Goal: Task Accomplishment & Management: Manage account settings

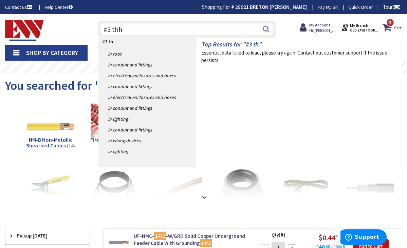
type input "#3 thhn"
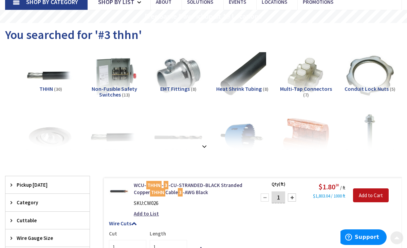
scroll to position [52, 0]
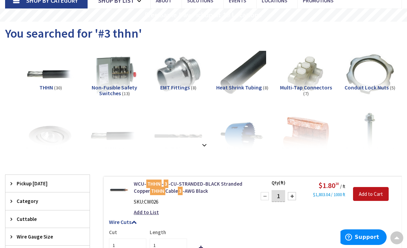
click at [281, 196] on input "1" at bounding box center [278, 196] width 14 height 12
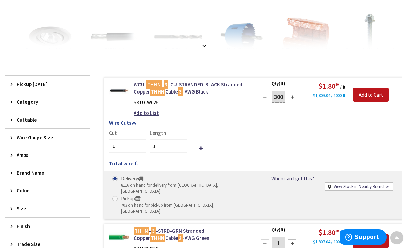
scroll to position [154, 0]
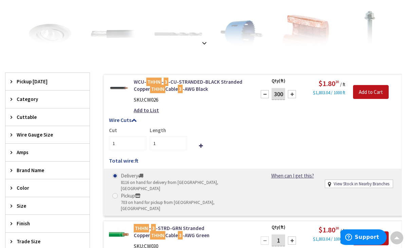
type input "300"
click at [115, 193] on span at bounding box center [114, 195] width 5 height 5
click at [115, 194] on input "Pickup 703 on hand for pickup from Old Saybrook, CT" at bounding box center [116, 196] width 4 height 4
radio input "true"
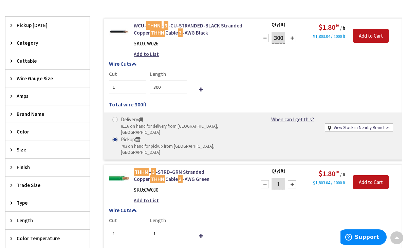
scroll to position [212, 0]
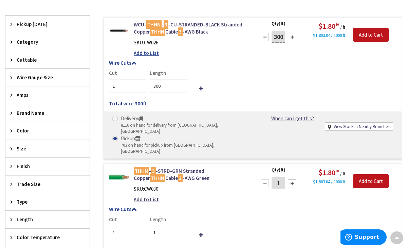
click at [148, 53] on link "Add to List" at bounding box center [146, 53] width 25 height 7
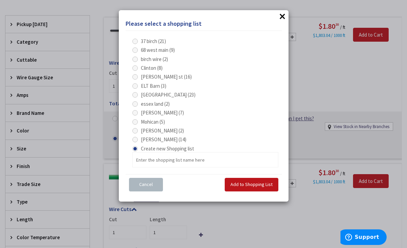
click at [136, 75] on span at bounding box center [134, 76] width 5 height 5
click at [136, 75] on st "Doug pratt st (16)" at bounding box center [136, 77] width 4 height 4
radio st "true"
click at [236, 182] on span "Add to Shopping List" at bounding box center [251, 185] width 42 height 6
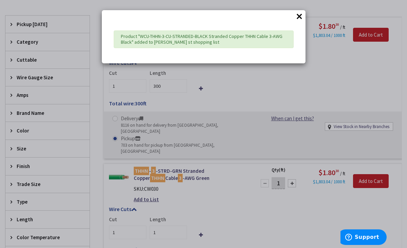
click at [298, 19] on button "×" at bounding box center [299, 16] width 10 height 10
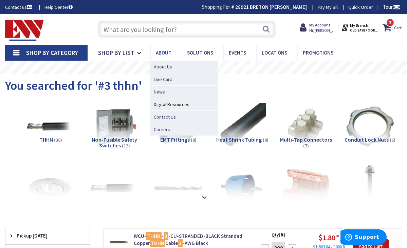
scroll to position [0, 0]
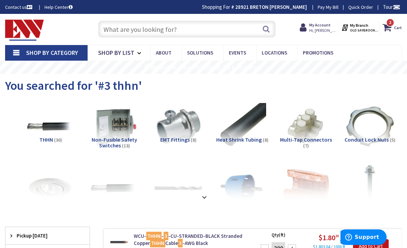
click at [182, 27] on input "text" at bounding box center [187, 29] width 178 height 17
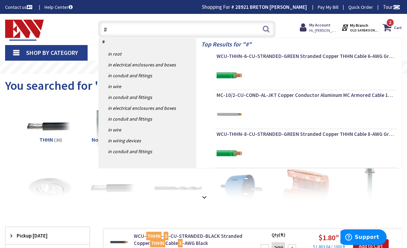
type input "#8"
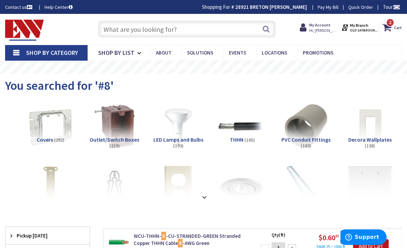
click at [120, 27] on input "text" at bounding box center [187, 29] width 178 height 17
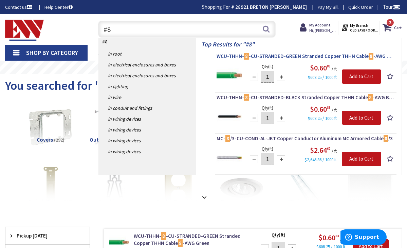
type input "#8"
click at [278, 57] on span "WCU-THHN- 8 -CU-STRANDED-GREEN Stranded Copper THHN Cable 8 -AWG Green" at bounding box center [305, 56] width 178 height 7
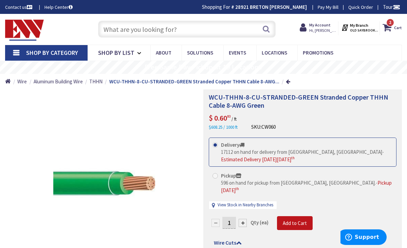
click at [232, 217] on input "1" at bounding box center [229, 223] width 14 height 12
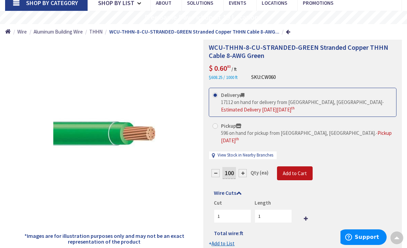
scroll to position [50, 0]
type input "100"
click at [227, 234] on form "This product is Discontinued Delivery 17112 on hand for delivery from Middletow…" at bounding box center [303, 168] width 188 height 160
type input "100"
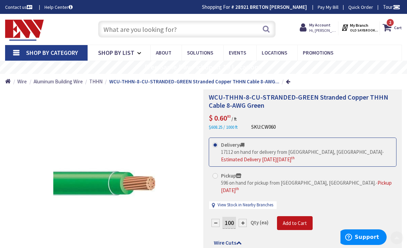
scroll to position [0, 0]
click at [318, 28] on span "Hi, [PERSON_NAME]" at bounding box center [323, 30] width 29 height 5
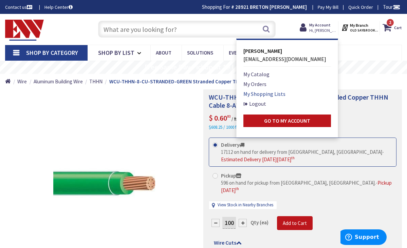
click at [253, 94] on link "My Shopping Lists" at bounding box center [264, 94] width 42 height 8
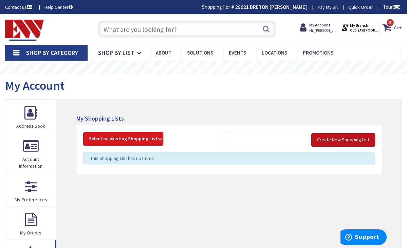
click at [112, 136] on span "Select an existing Shopping List" at bounding box center [123, 139] width 69 height 6
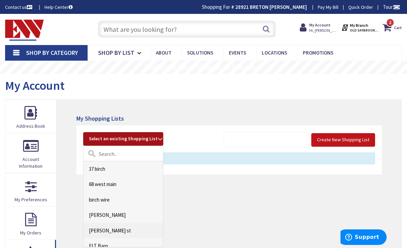
click at [106, 229] on link "[PERSON_NAME] st" at bounding box center [122, 230] width 79 height 15
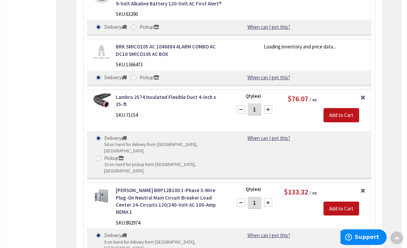
scroll to position [1428, 0]
